Goal: Information Seeking & Learning: Learn about a topic

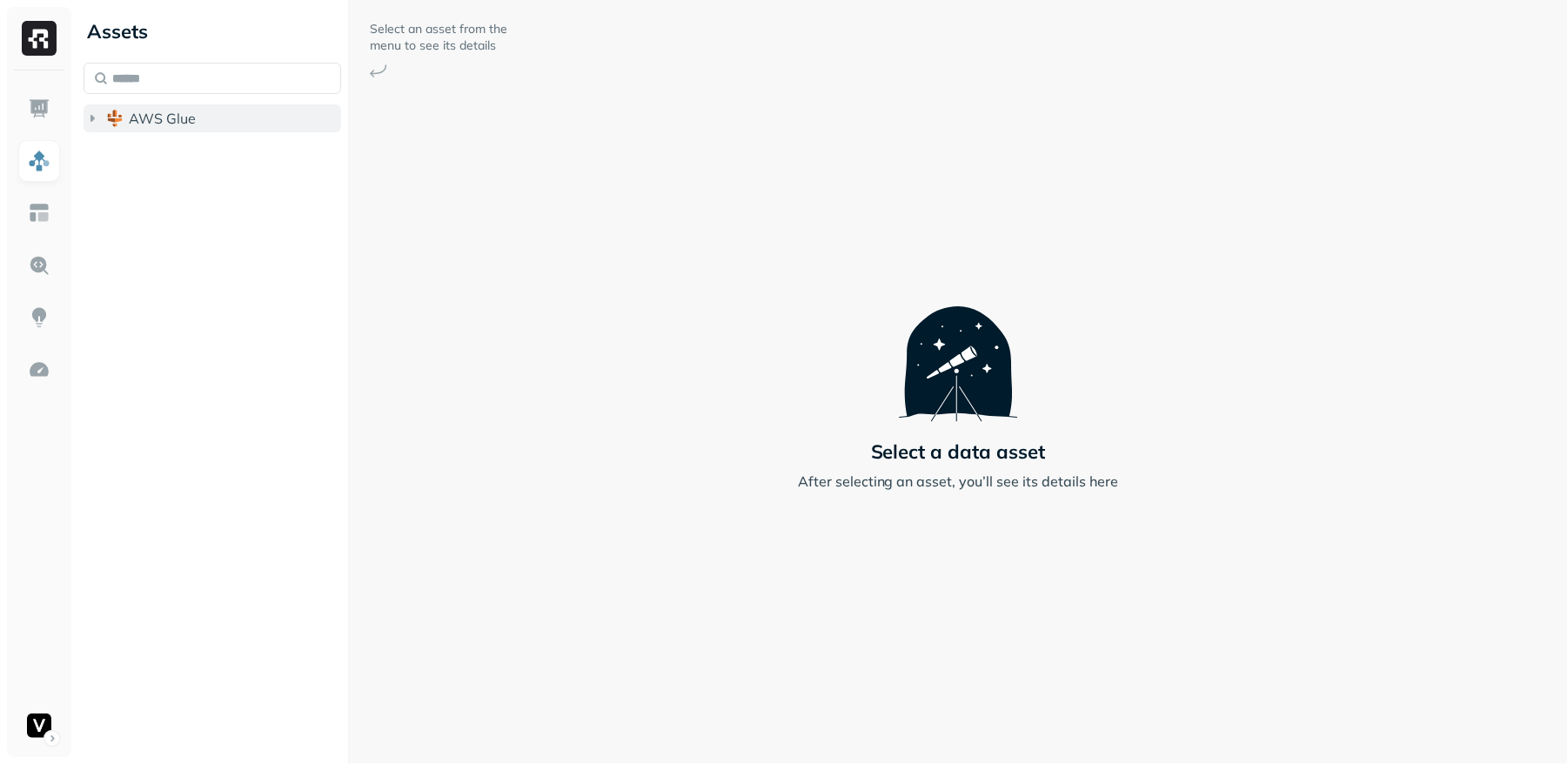
click at [96, 119] on icon "button" at bounding box center [92, 118] width 17 height 17
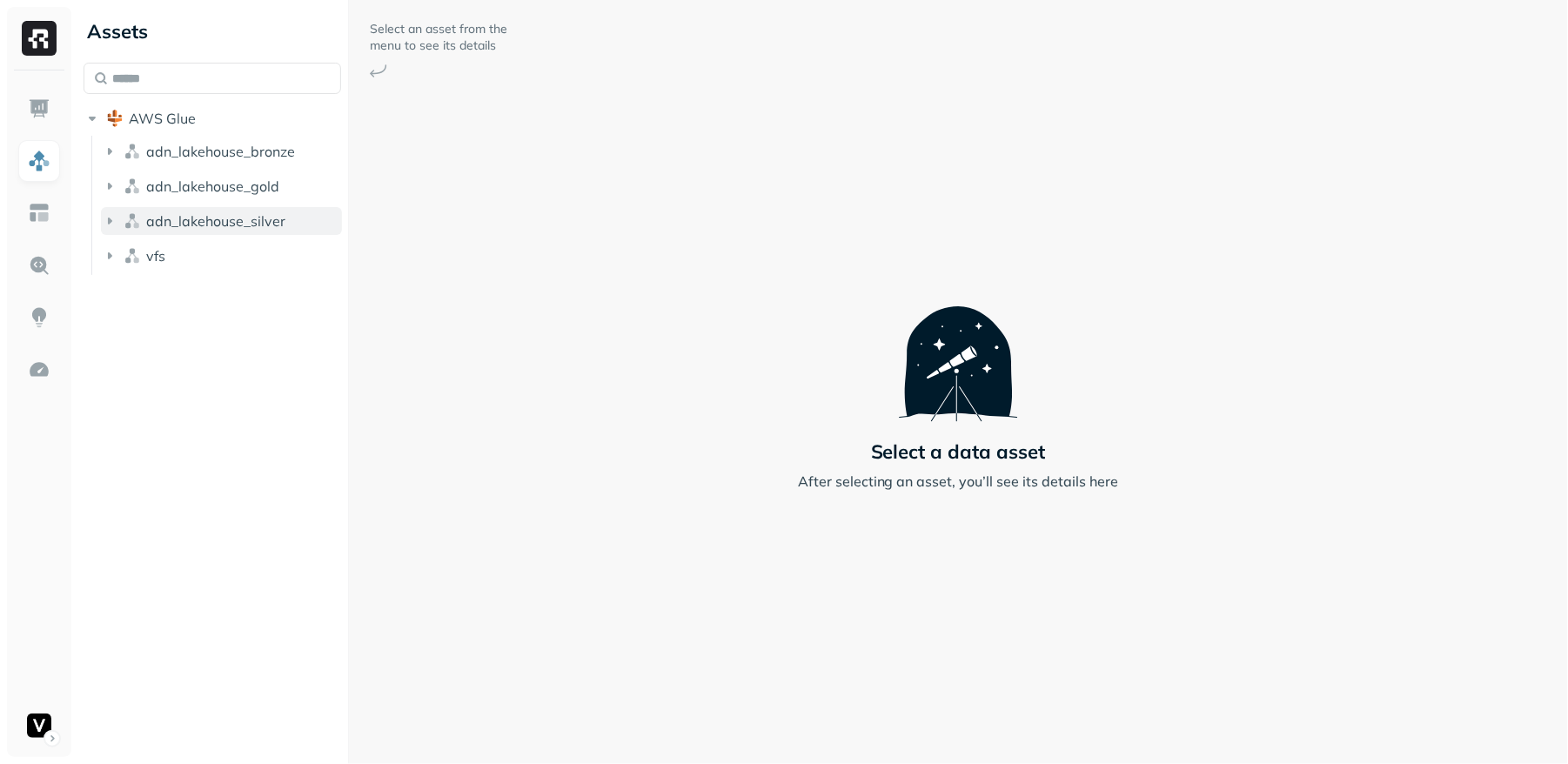
click at [102, 220] on icon "button" at bounding box center [109, 221] width 17 height 17
click at [124, 253] on icon "button" at bounding box center [127, 254] width 17 height 17
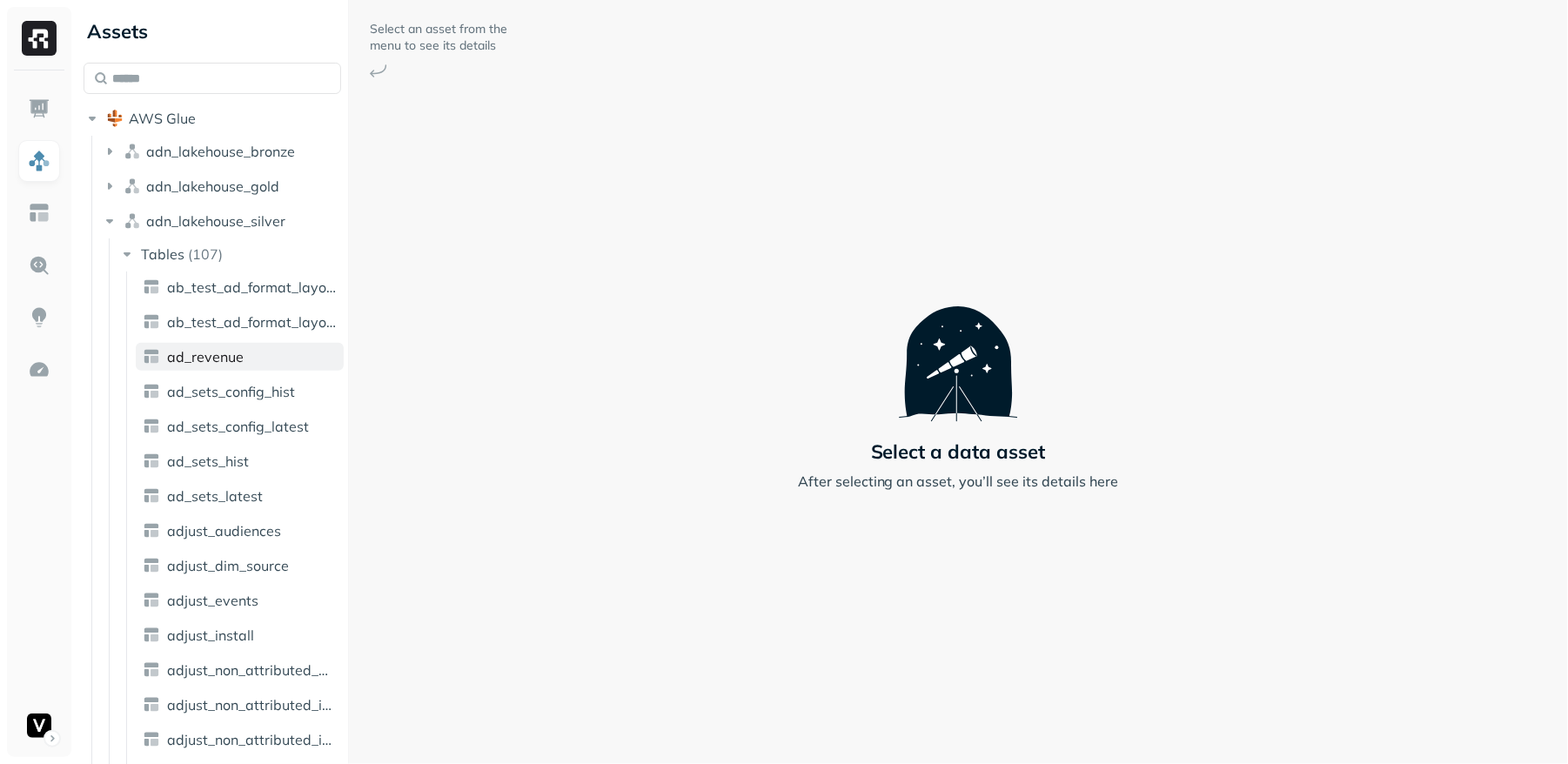
scroll to position [87, 0]
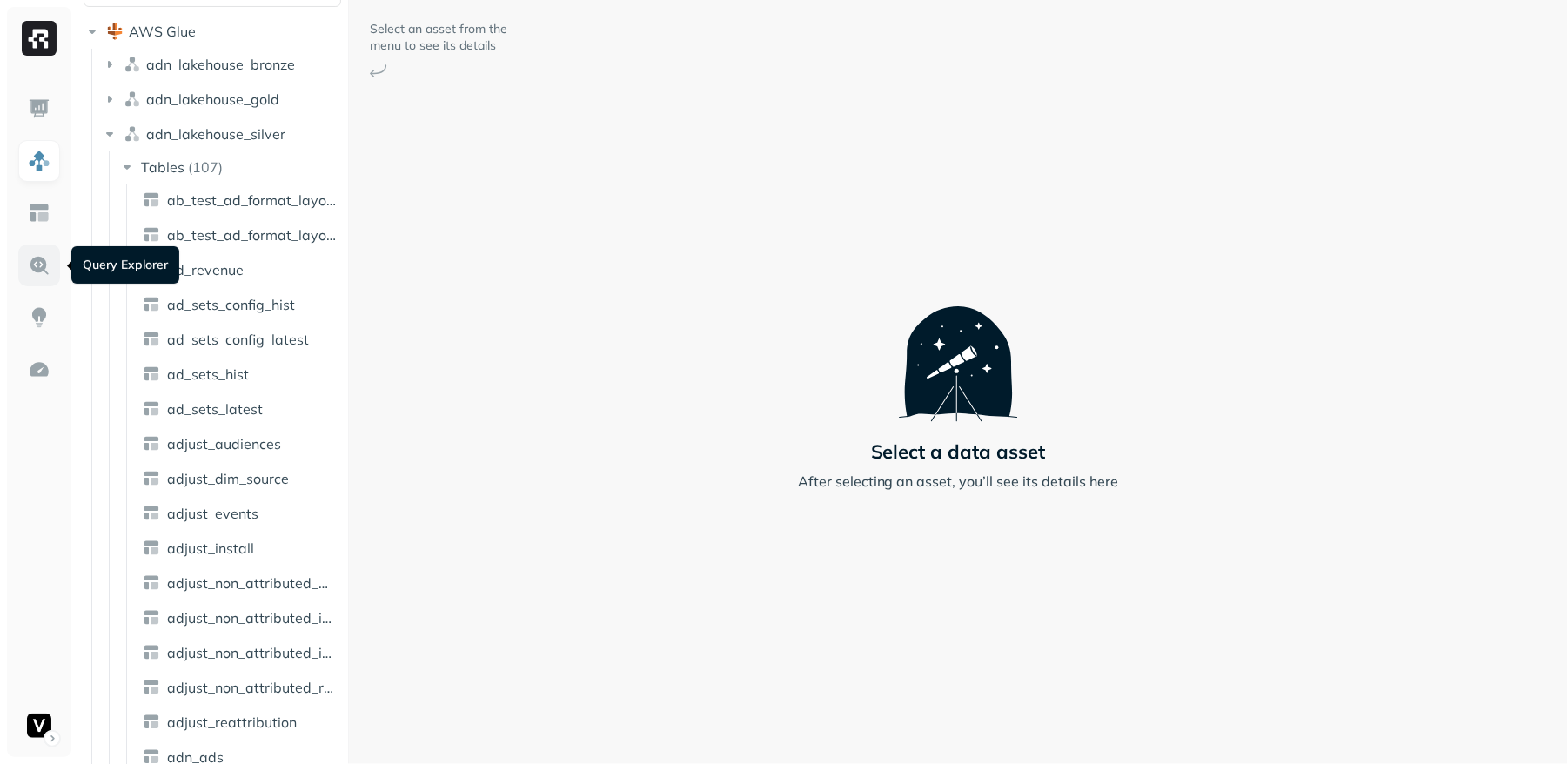
click at [39, 274] on img at bounding box center [40, 266] width 23 height 23
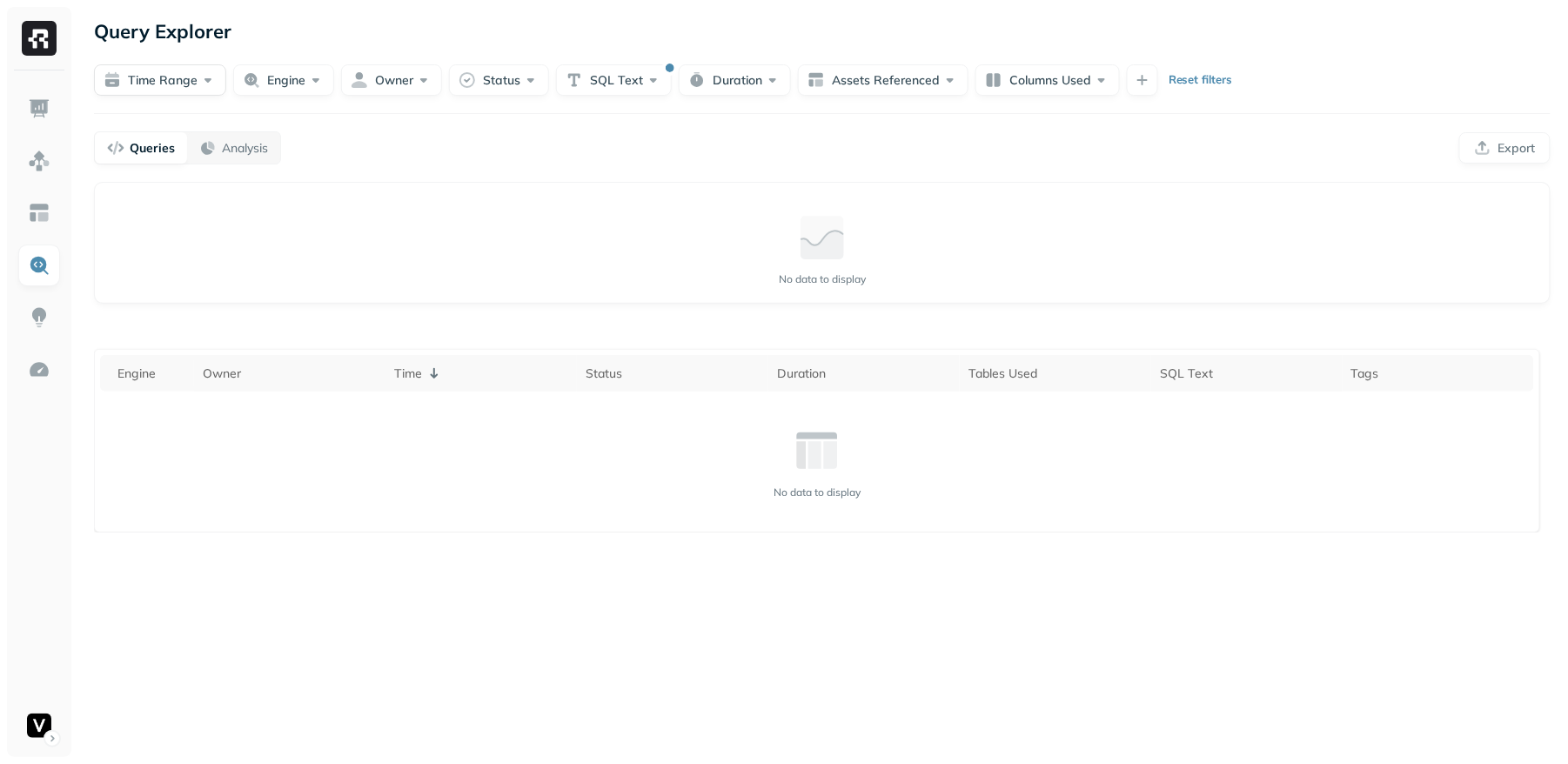
click at [206, 77] on button "Time Range" at bounding box center [160, 79] width 132 height 31
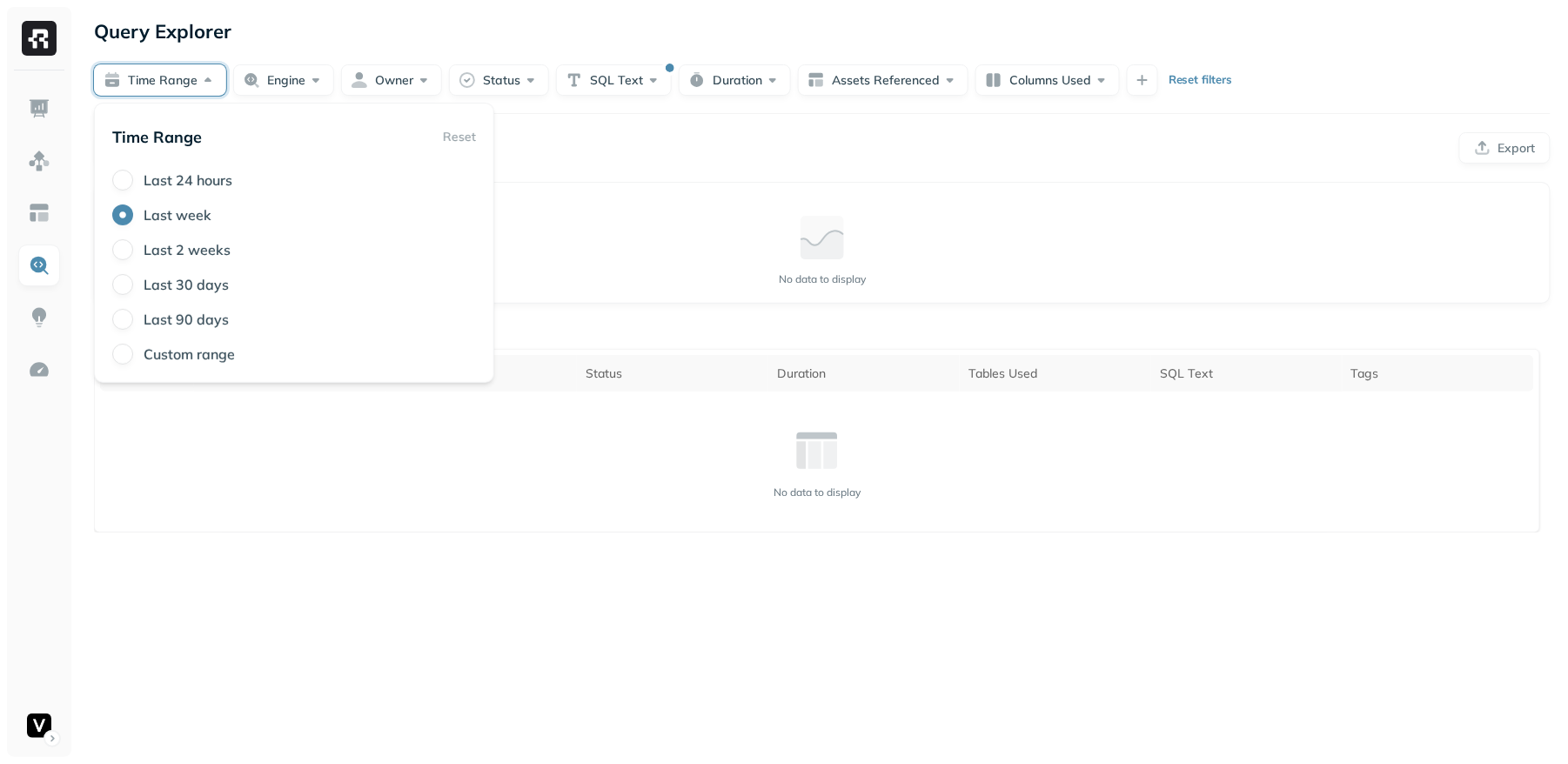
type button "3"
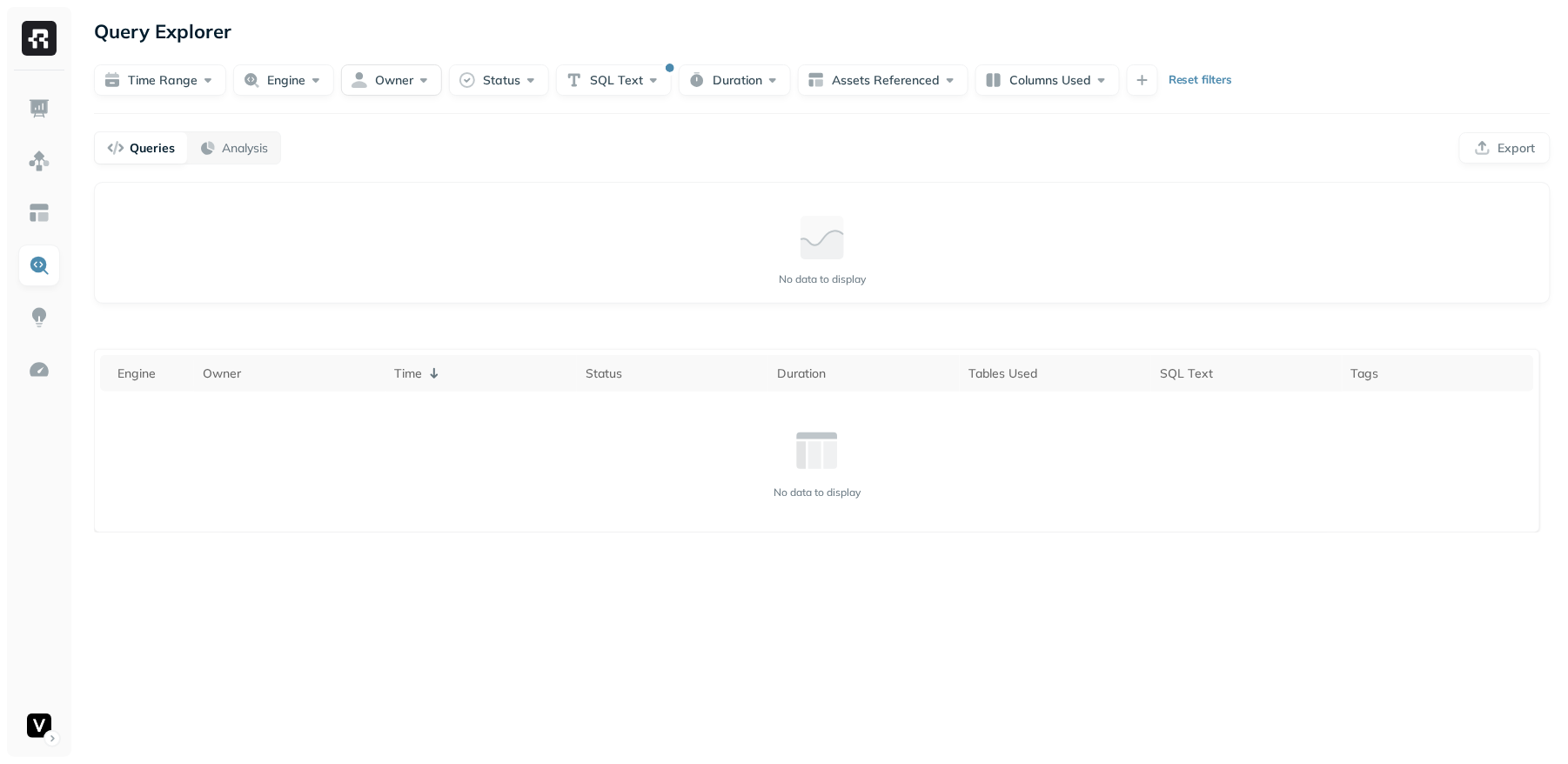
click at [399, 91] on button "Owner" at bounding box center [391, 79] width 101 height 31
click at [217, 85] on button "Time Range" at bounding box center [160, 79] width 132 height 31
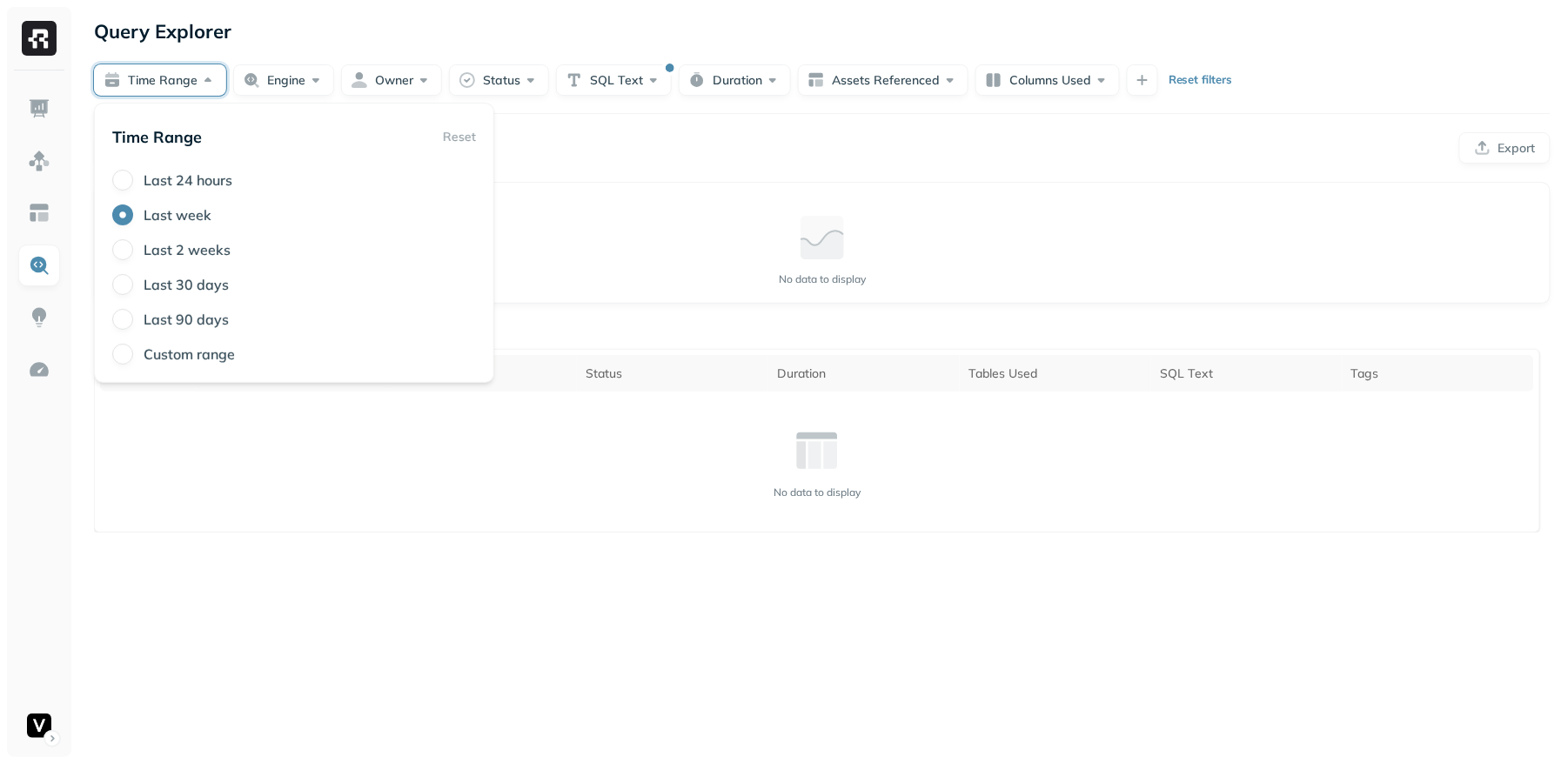
type button "3"
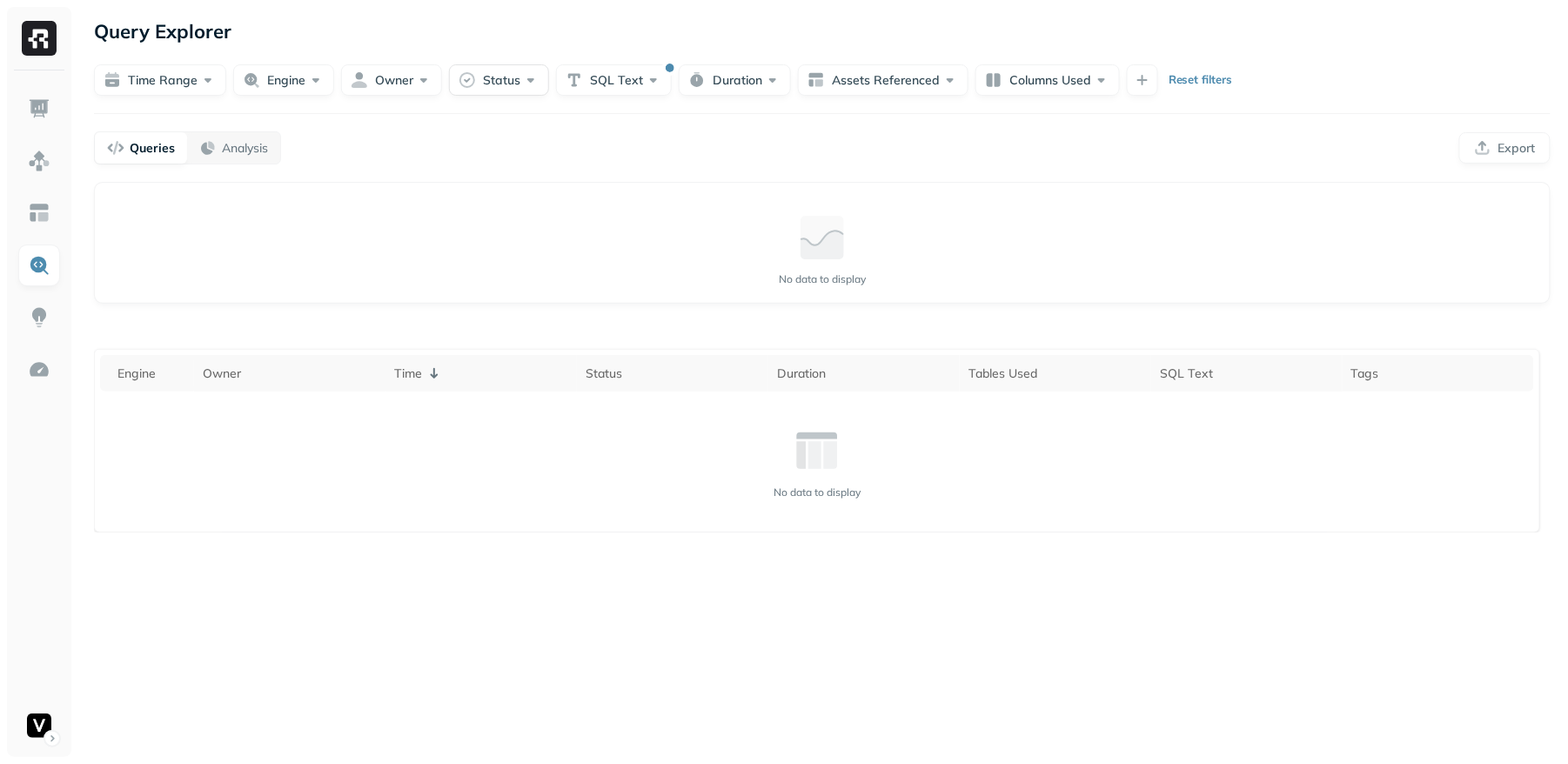
click at [543, 81] on button "Status" at bounding box center [499, 79] width 100 height 31
click at [644, 77] on button "SQL Text" at bounding box center [614, 79] width 116 height 31
click at [617, 175] on input "**********" at bounding box center [625, 185] width 242 height 31
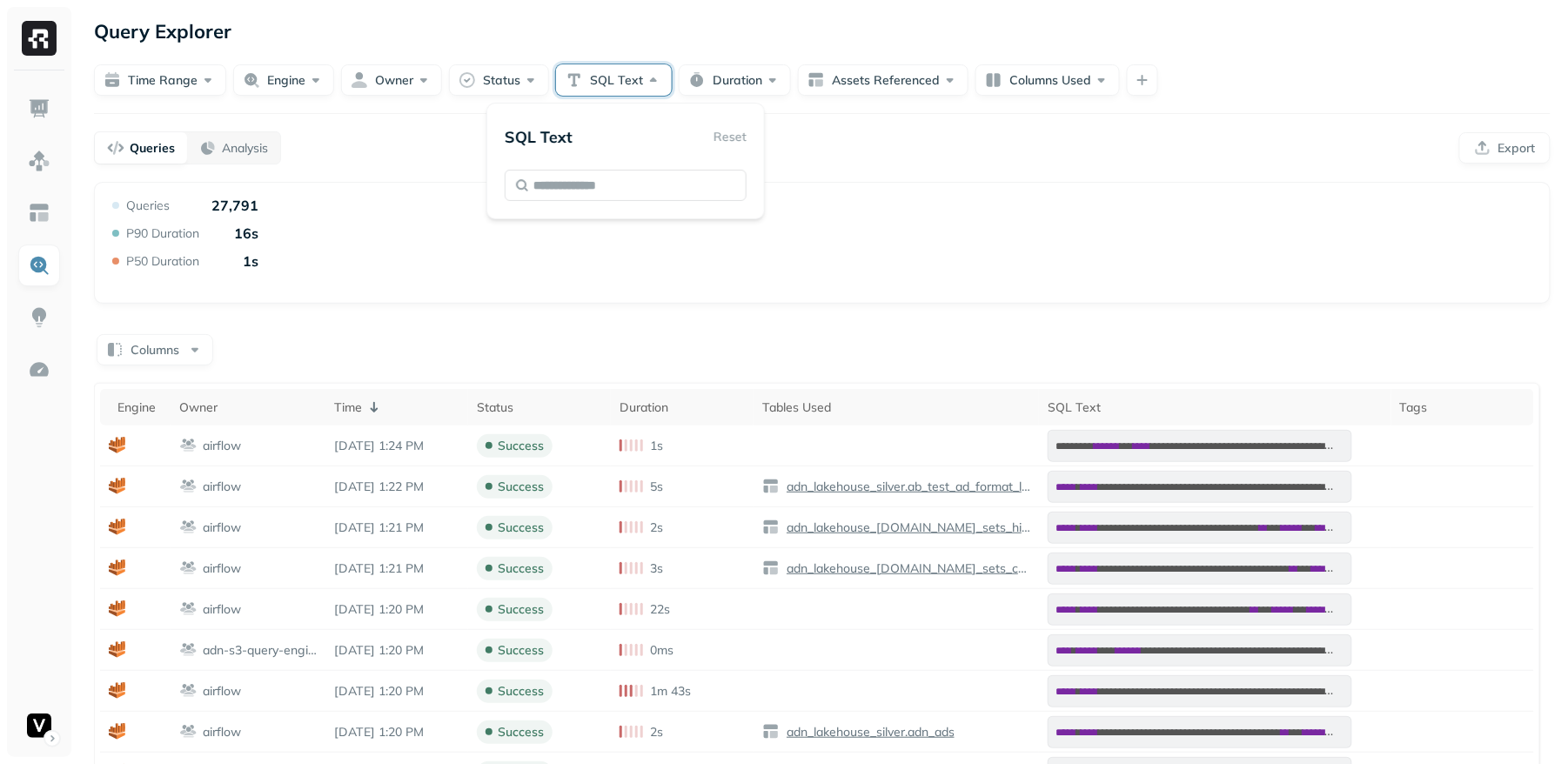
click at [734, 274] on div "Query Performance Queries 27,791 P90 Duration 16s P50 Duration 1s" at bounding box center [822, 243] width 1428 height 92
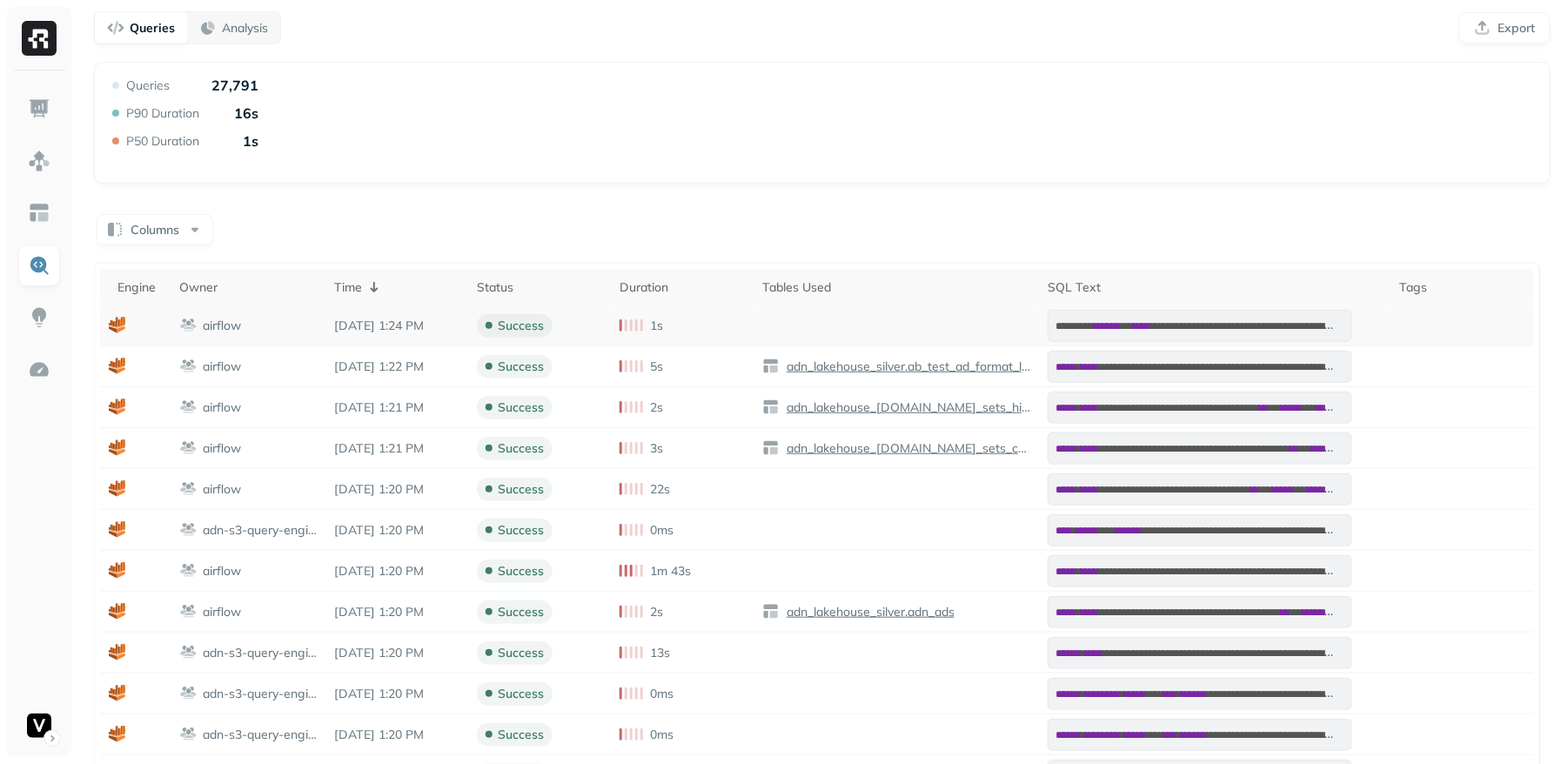
scroll to position [140, 0]
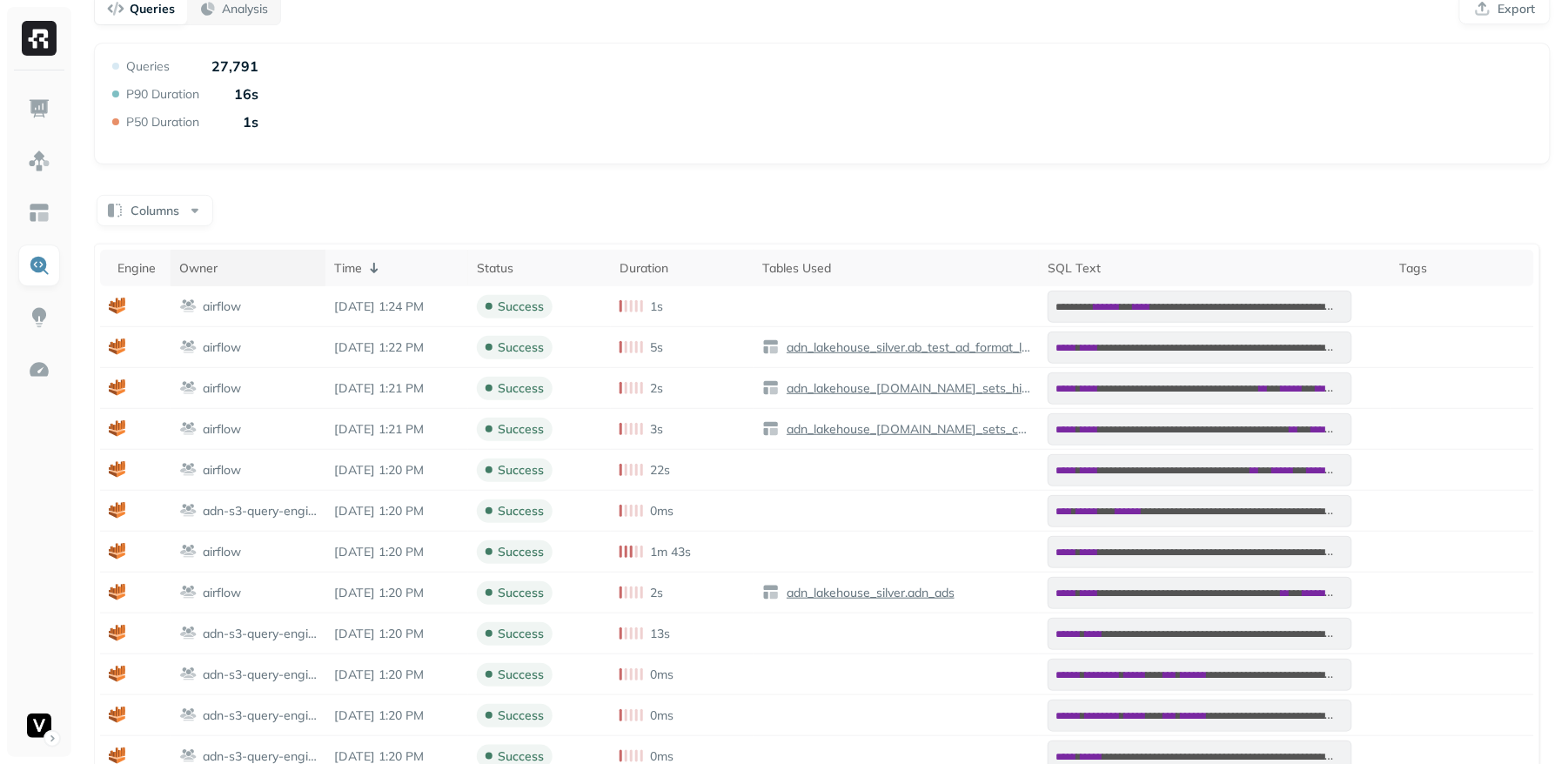
click at [218, 275] on div "Owner" at bounding box center [248, 269] width 138 height 17
click at [235, 268] on icon at bounding box center [230, 268] width 21 height 21
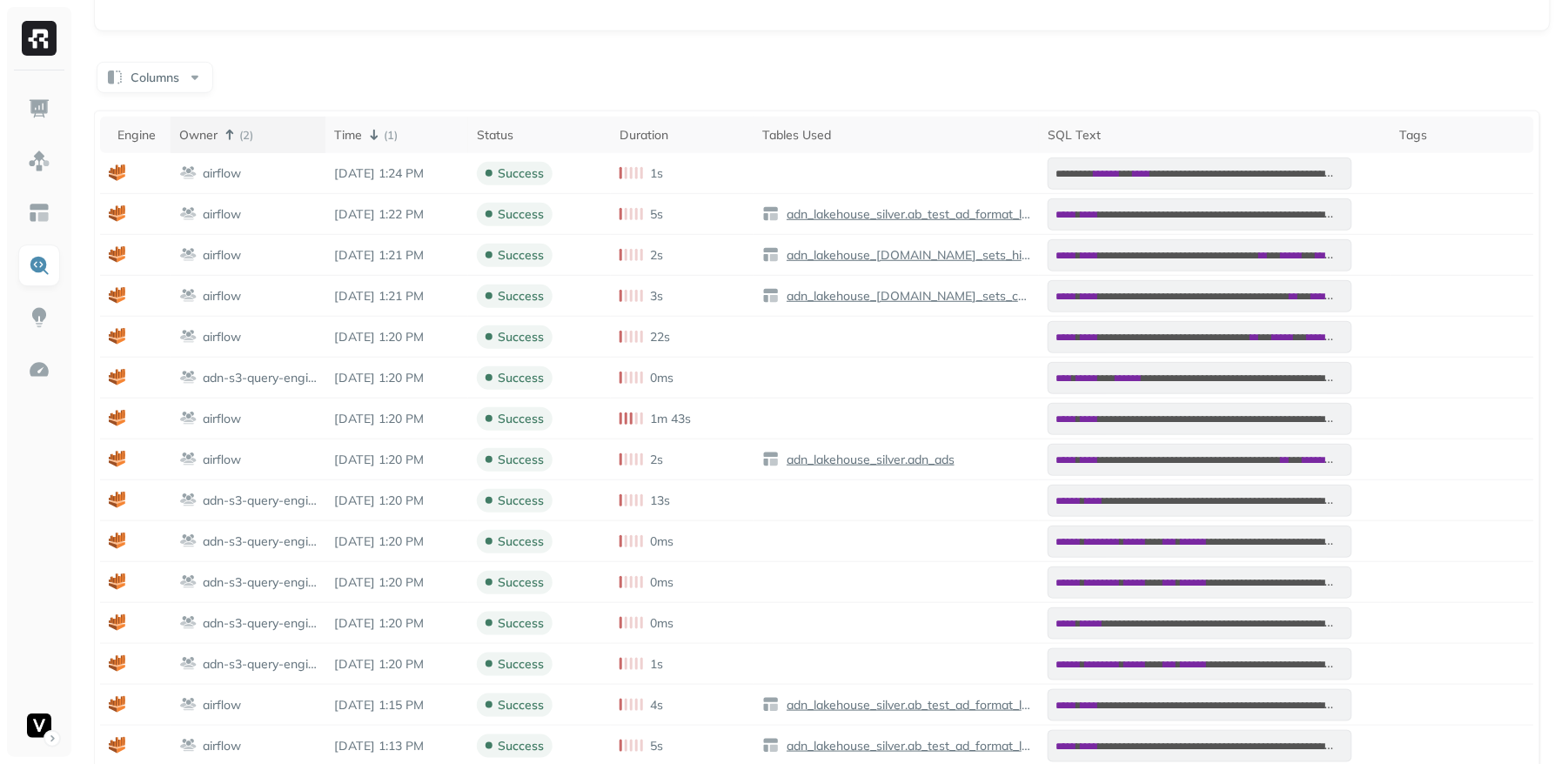
scroll to position [274, 0]
drag, startPoint x: 328, startPoint y: 128, endPoint x: 517, endPoint y: 99, distance: 191.2
click at [517, 99] on div "**********" at bounding box center [822, 457] width 1457 height 796
click at [519, 96] on div "**********" at bounding box center [822, 457] width 1457 height 796
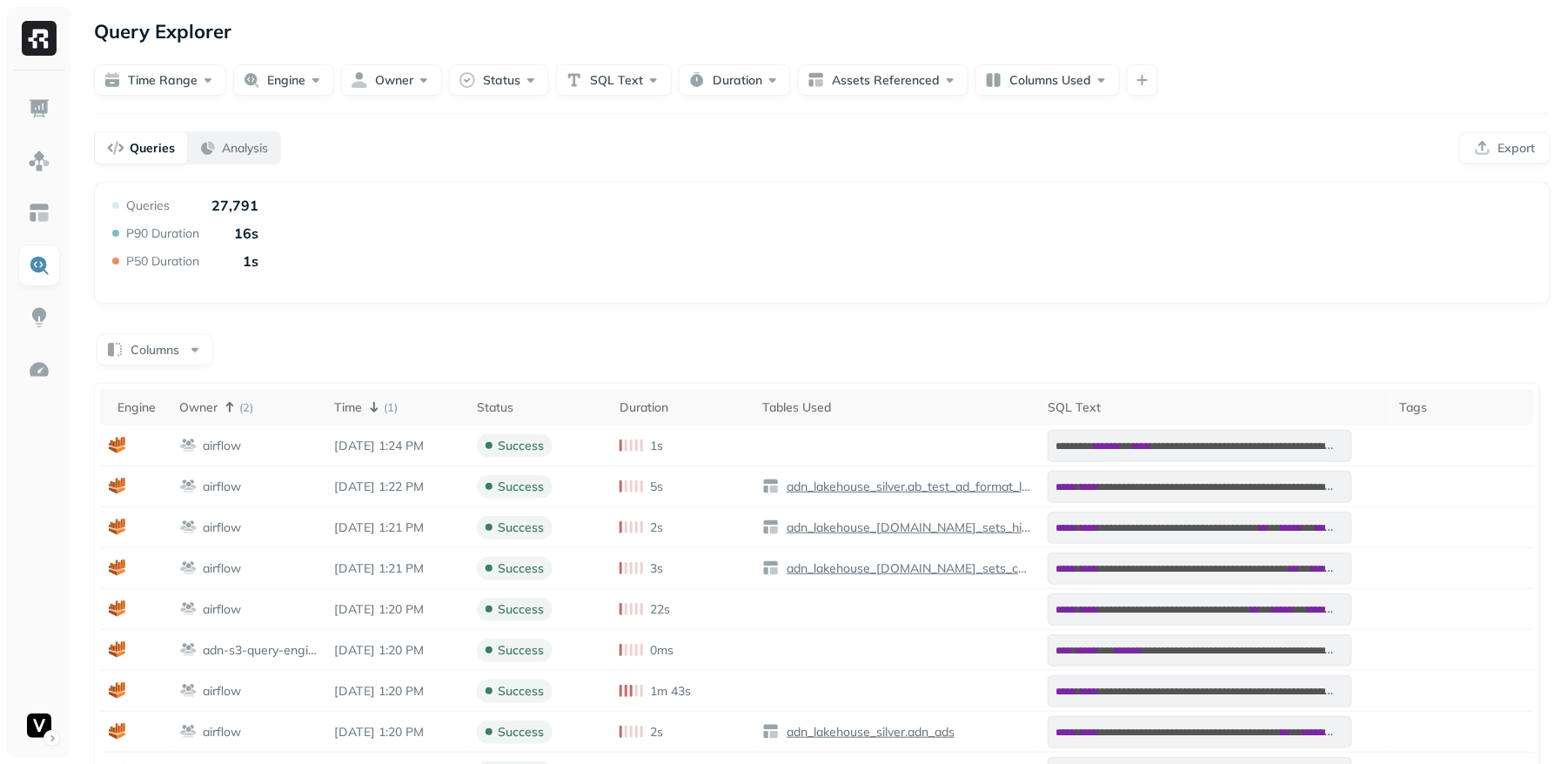
scroll to position [0, 0]
click at [237, 150] on p "Analysis" at bounding box center [244, 149] width 46 height 17
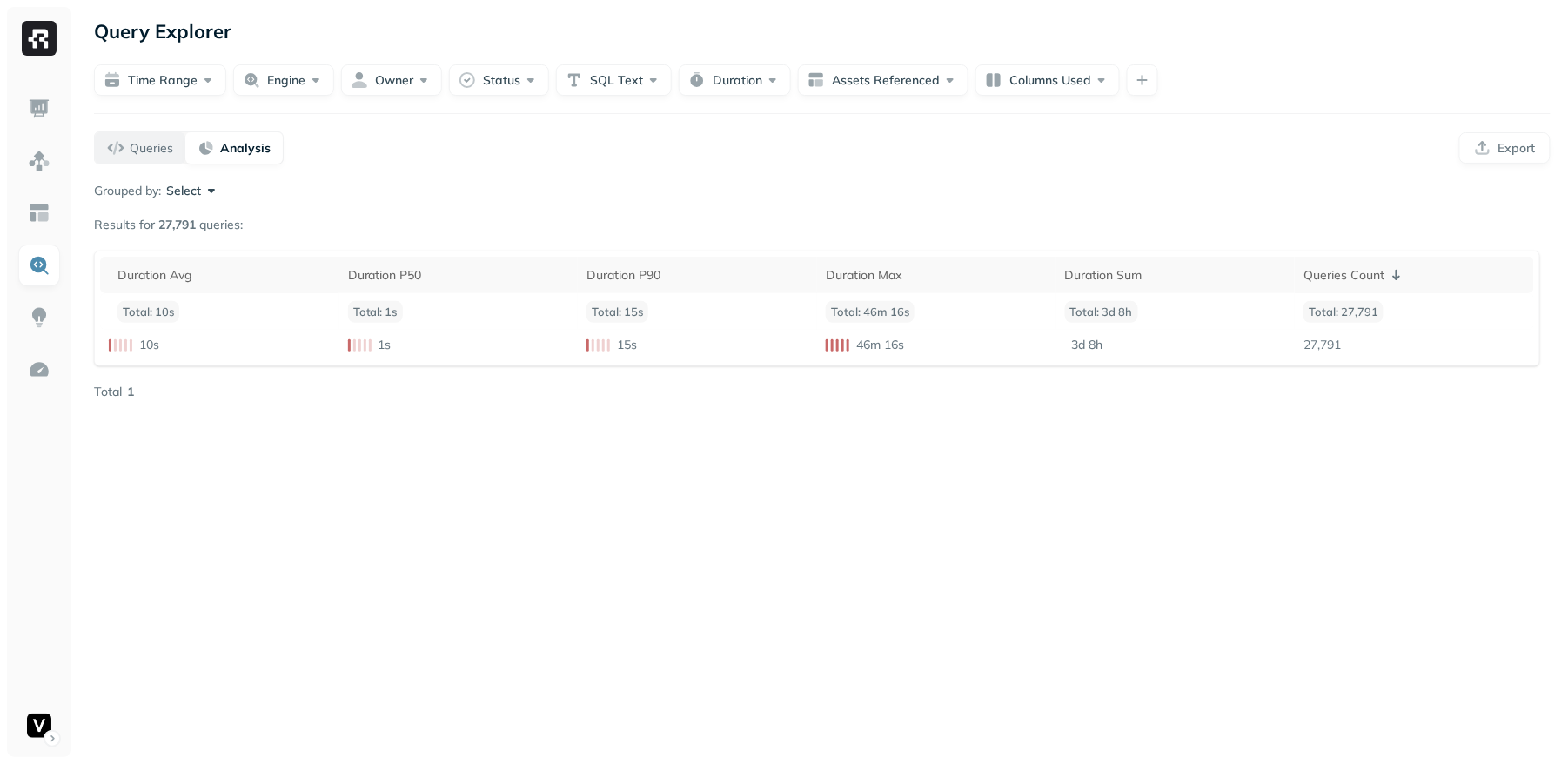
click at [142, 148] on p "Queries" at bounding box center [152, 149] width 43 height 17
